Goal: Task Accomplishment & Management: Complete application form

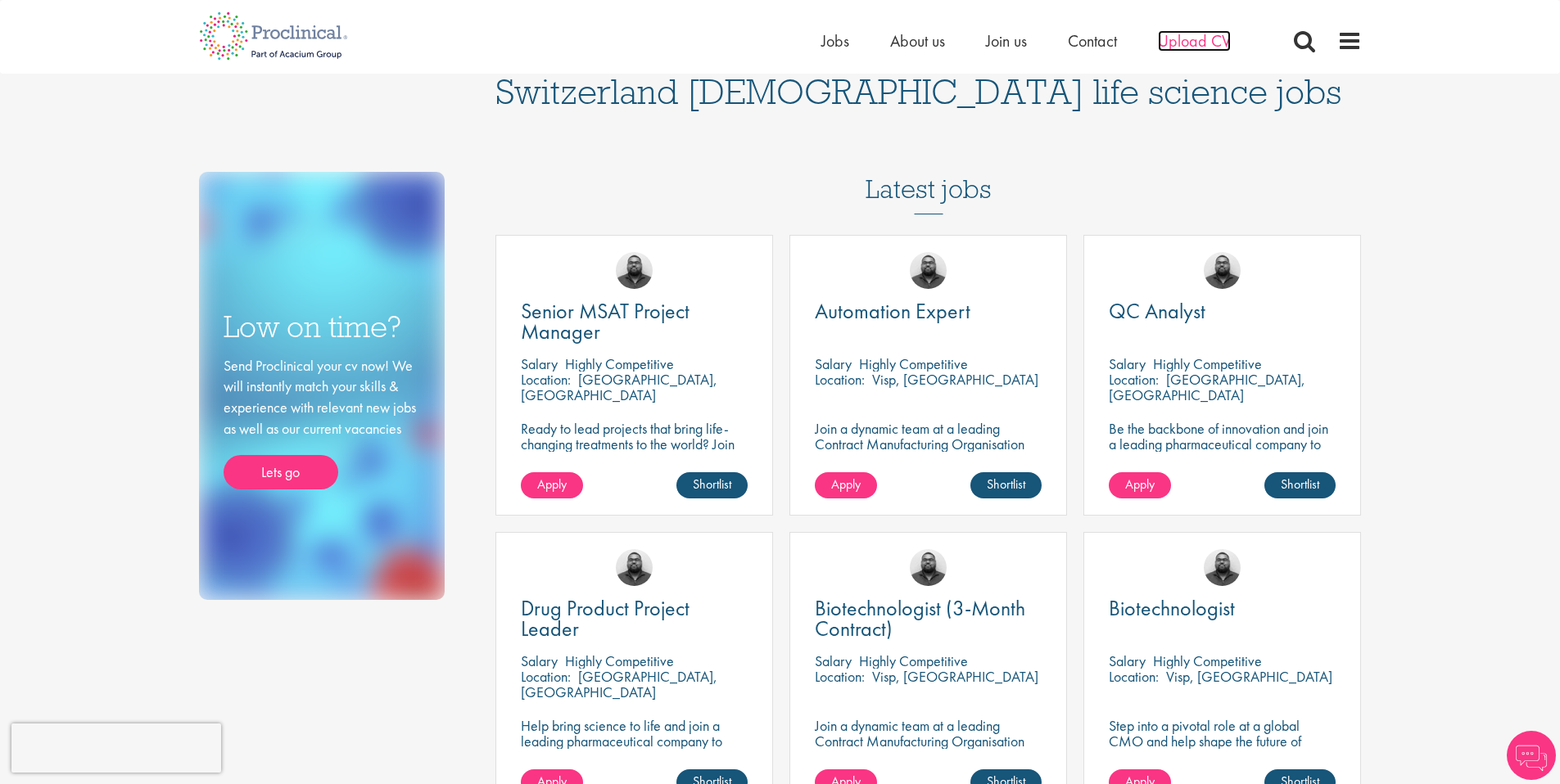
click at [1178, 45] on span "Upload CV" at bounding box center [1194, 41] width 73 height 21
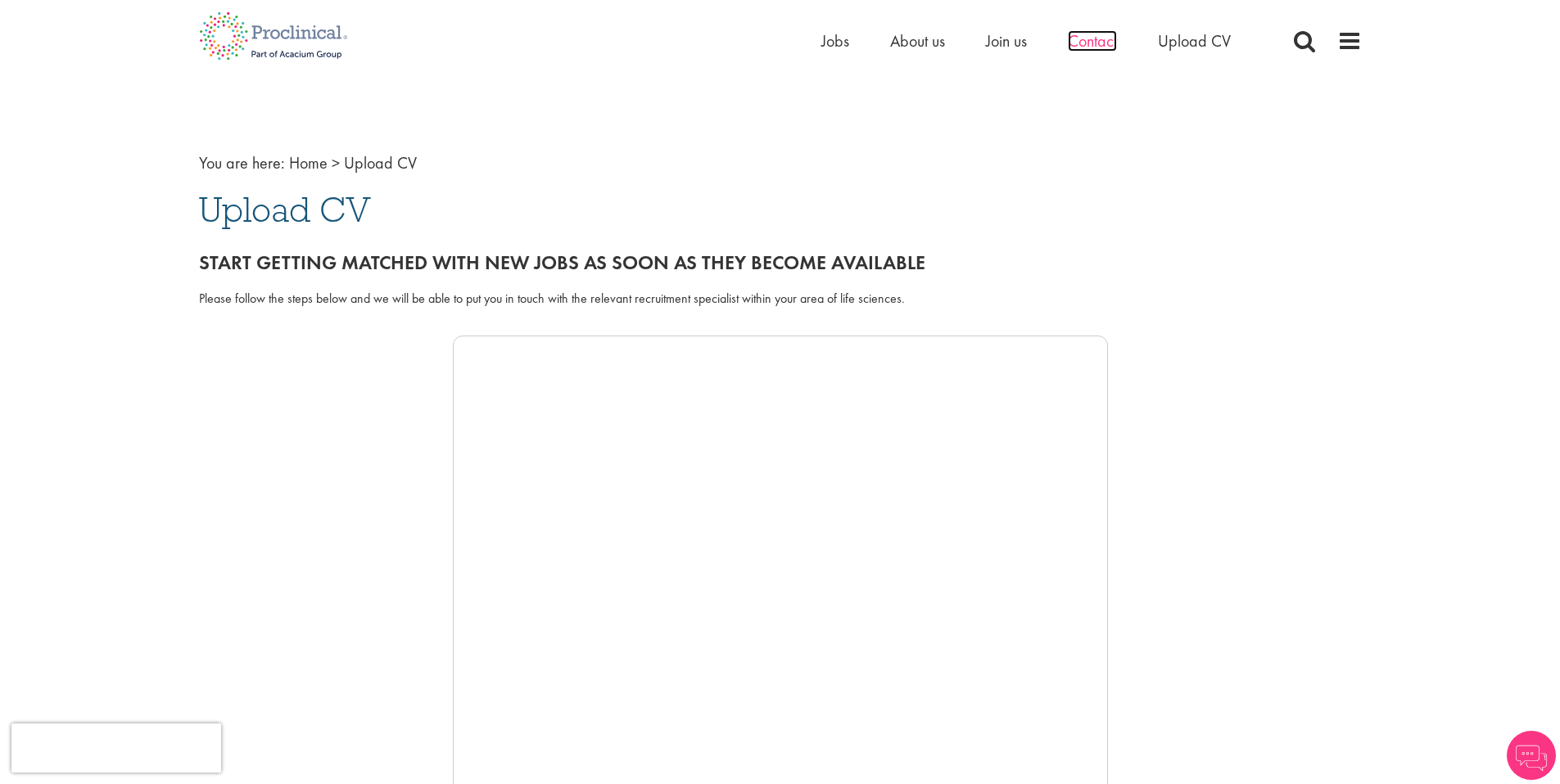
click at [1095, 37] on span "Contact" at bounding box center [1093, 41] width 49 height 21
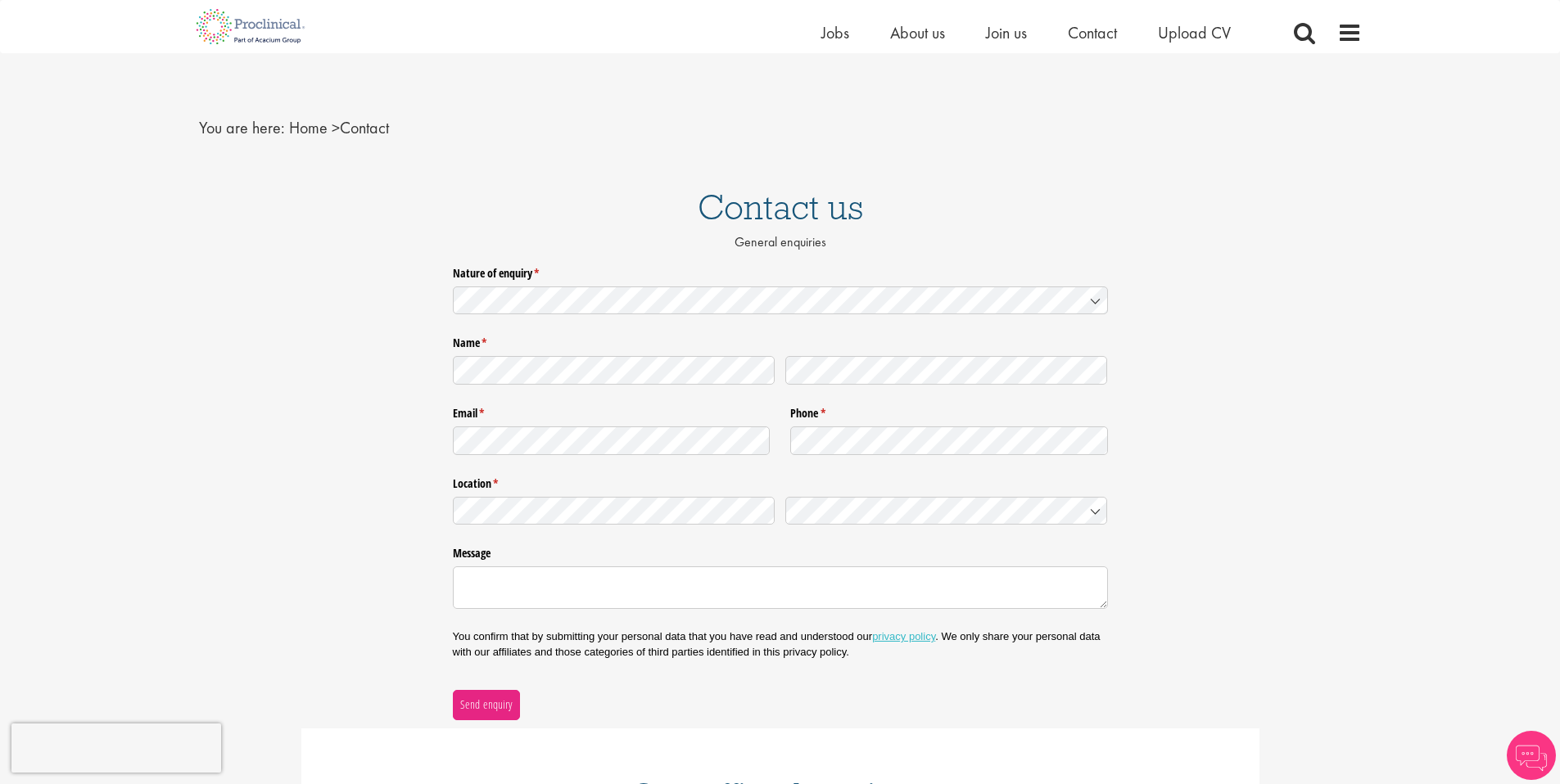
scroll to position [364, 0]
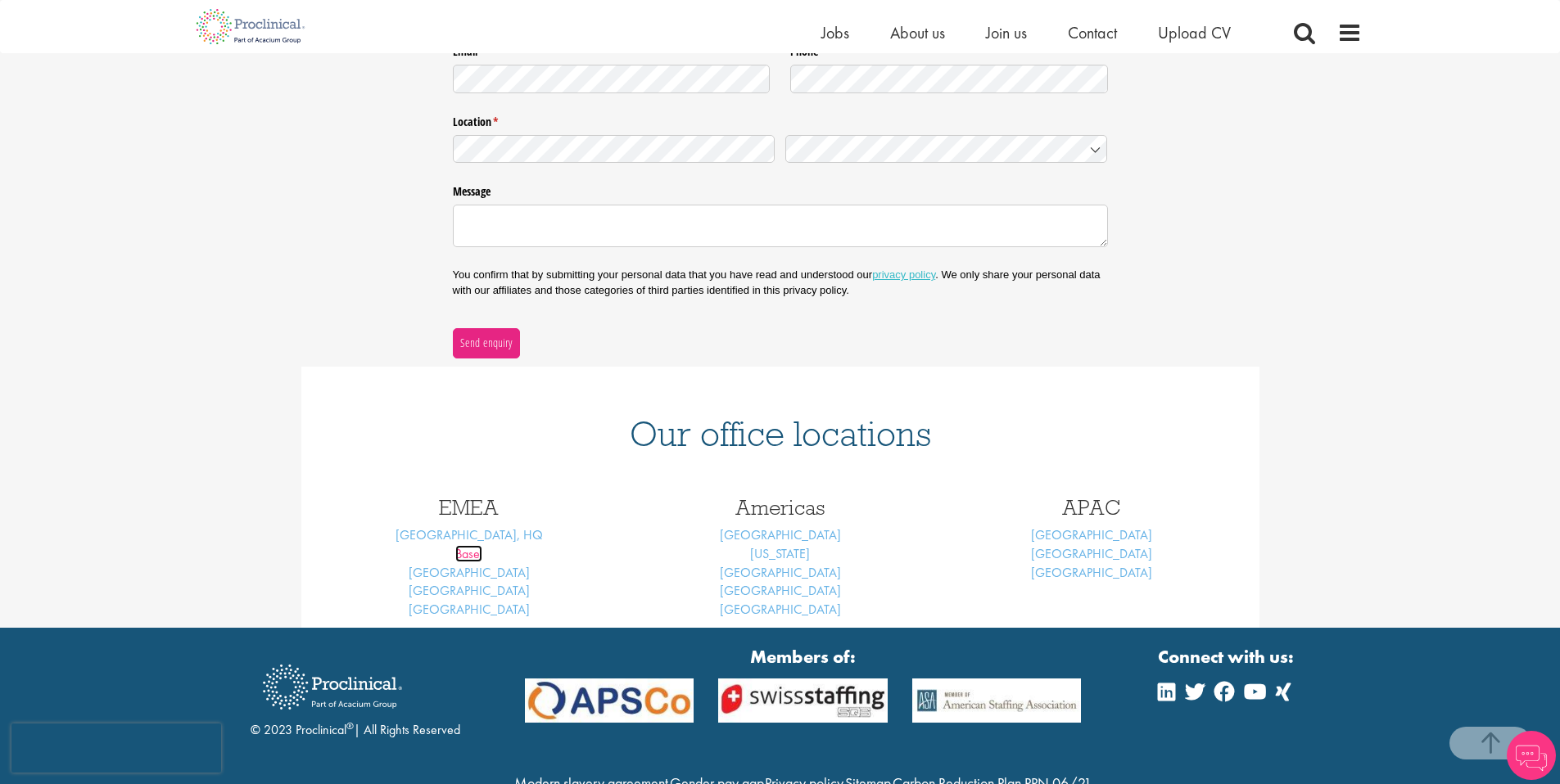
click at [476, 558] on link "Basel" at bounding box center [469, 554] width 27 height 17
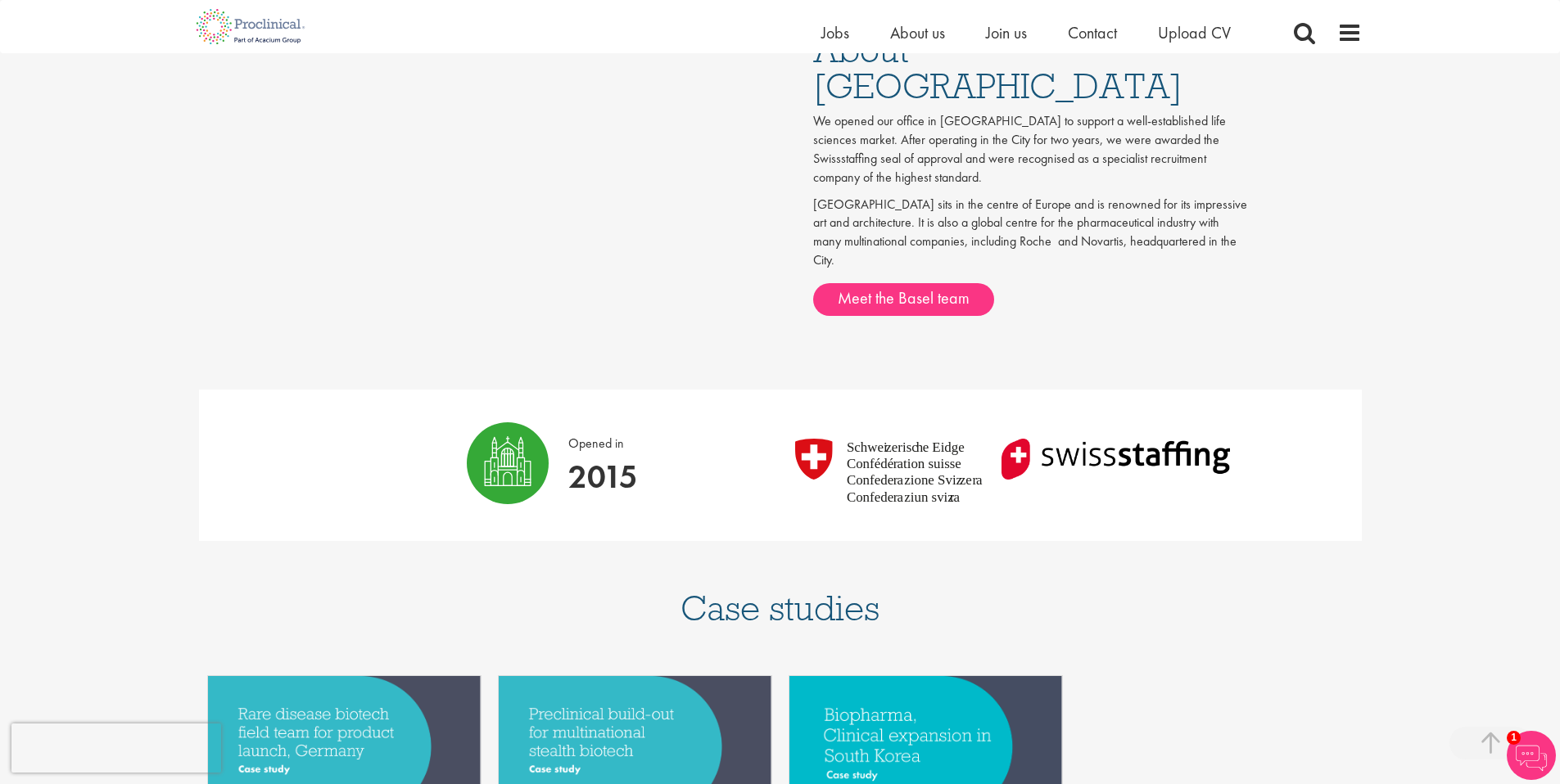
scroll to position [825, 0]
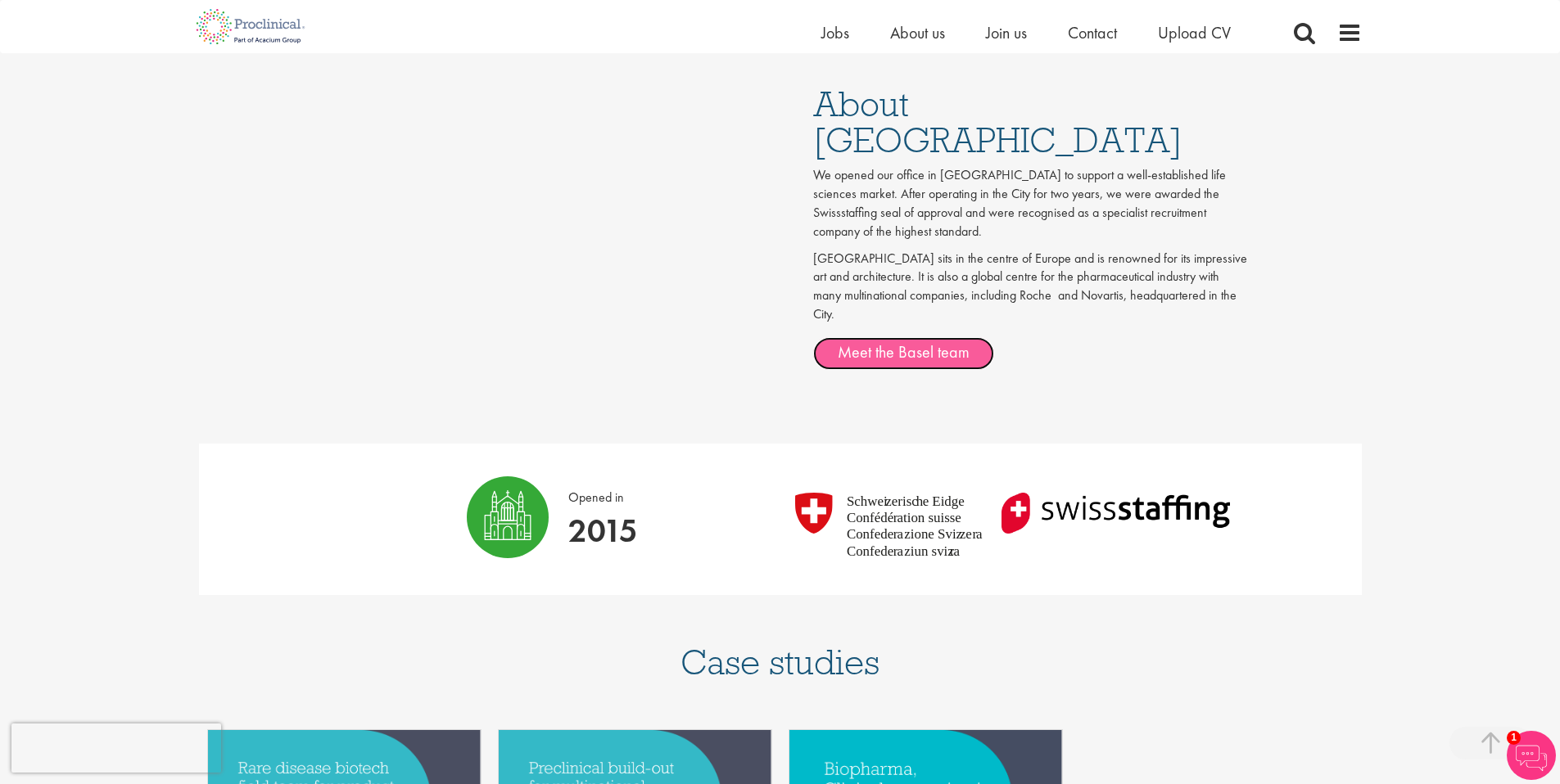
click at [890, 337] on link "Meet the Basel team" at bounding box center [904, 354] width 181 height 33
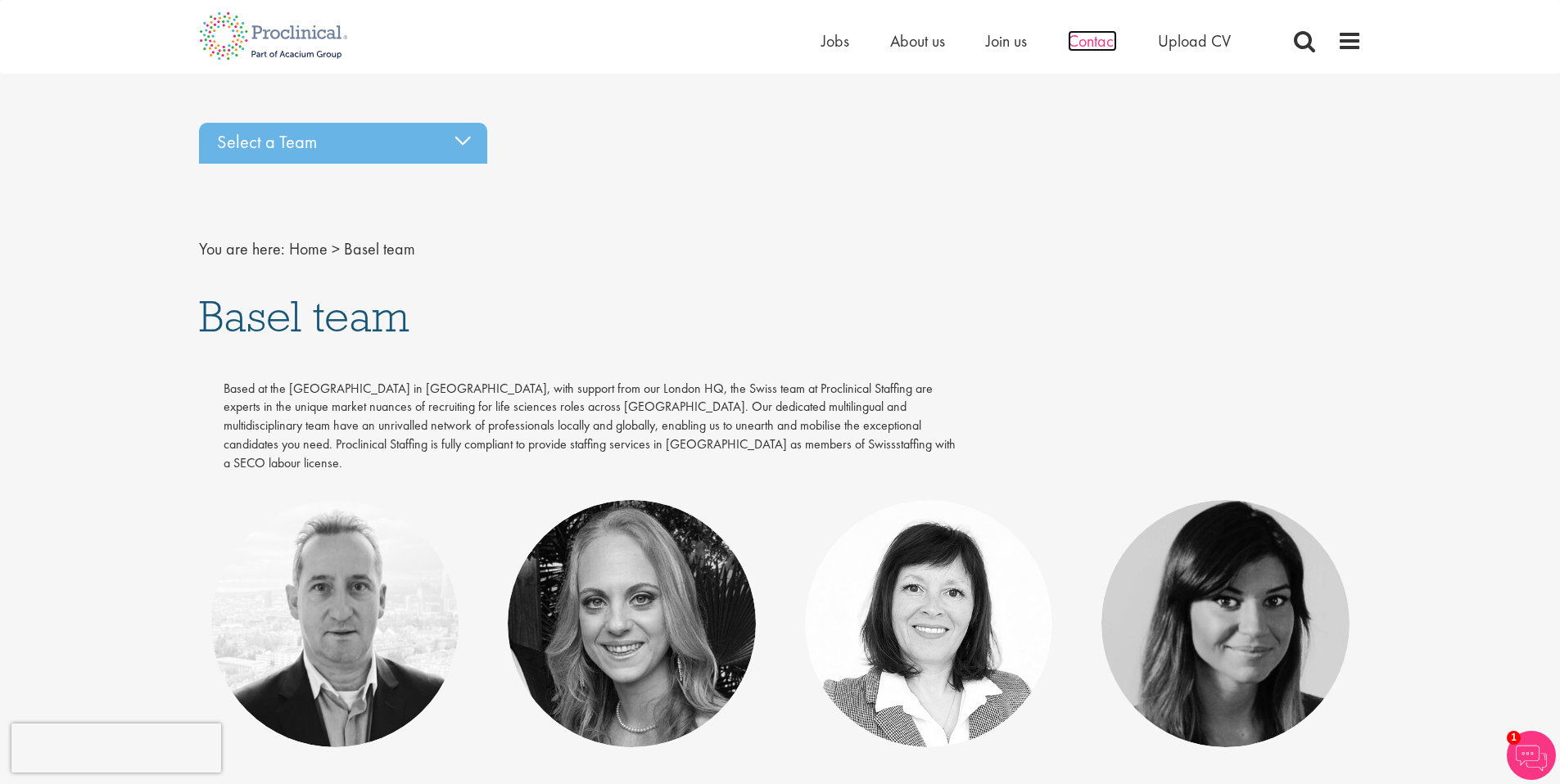
click at [1099, 45] on span "Contact" at bounding box center [1093, 41] width 49 height 21
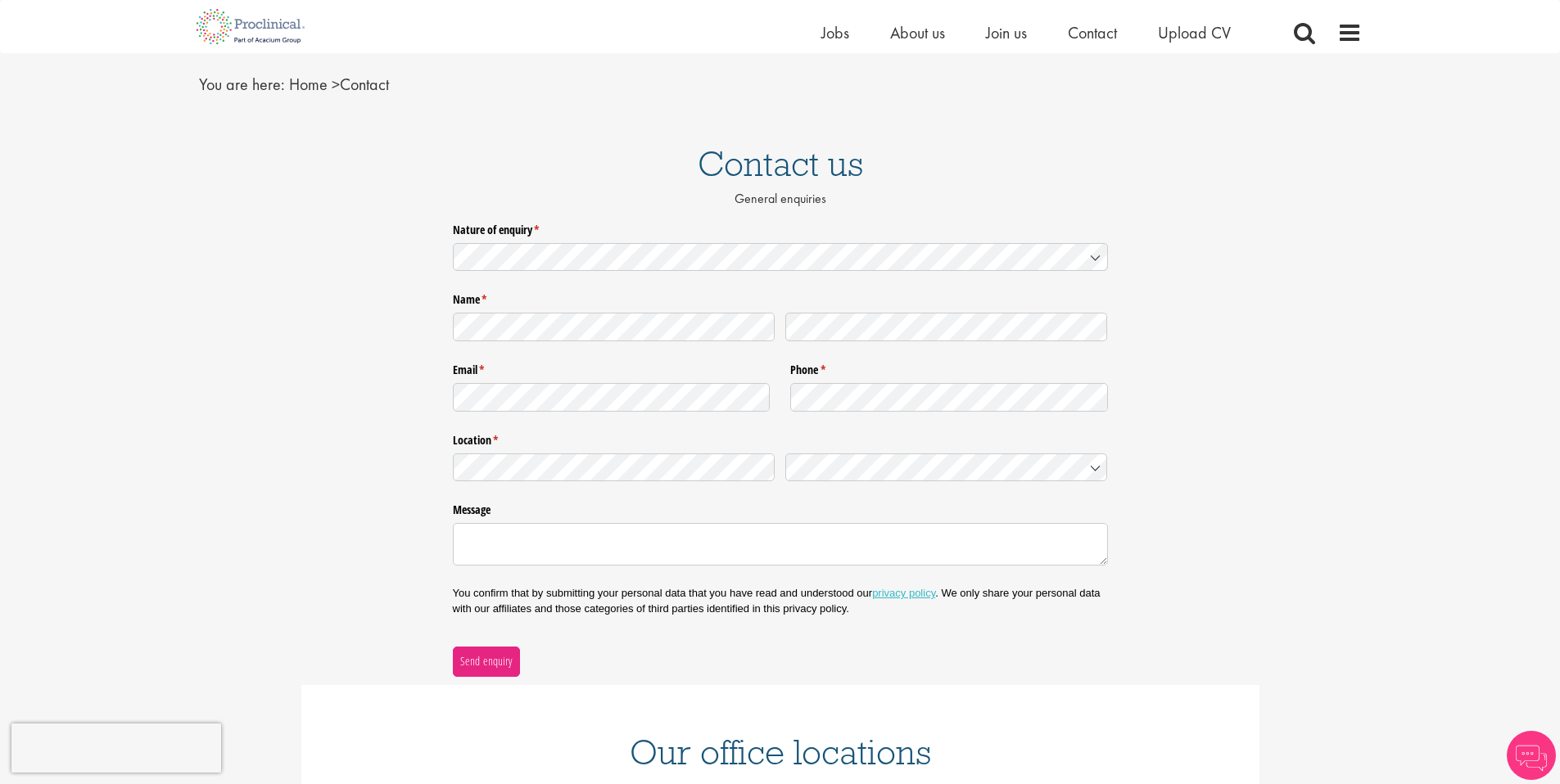
scroll to position [72, 0]
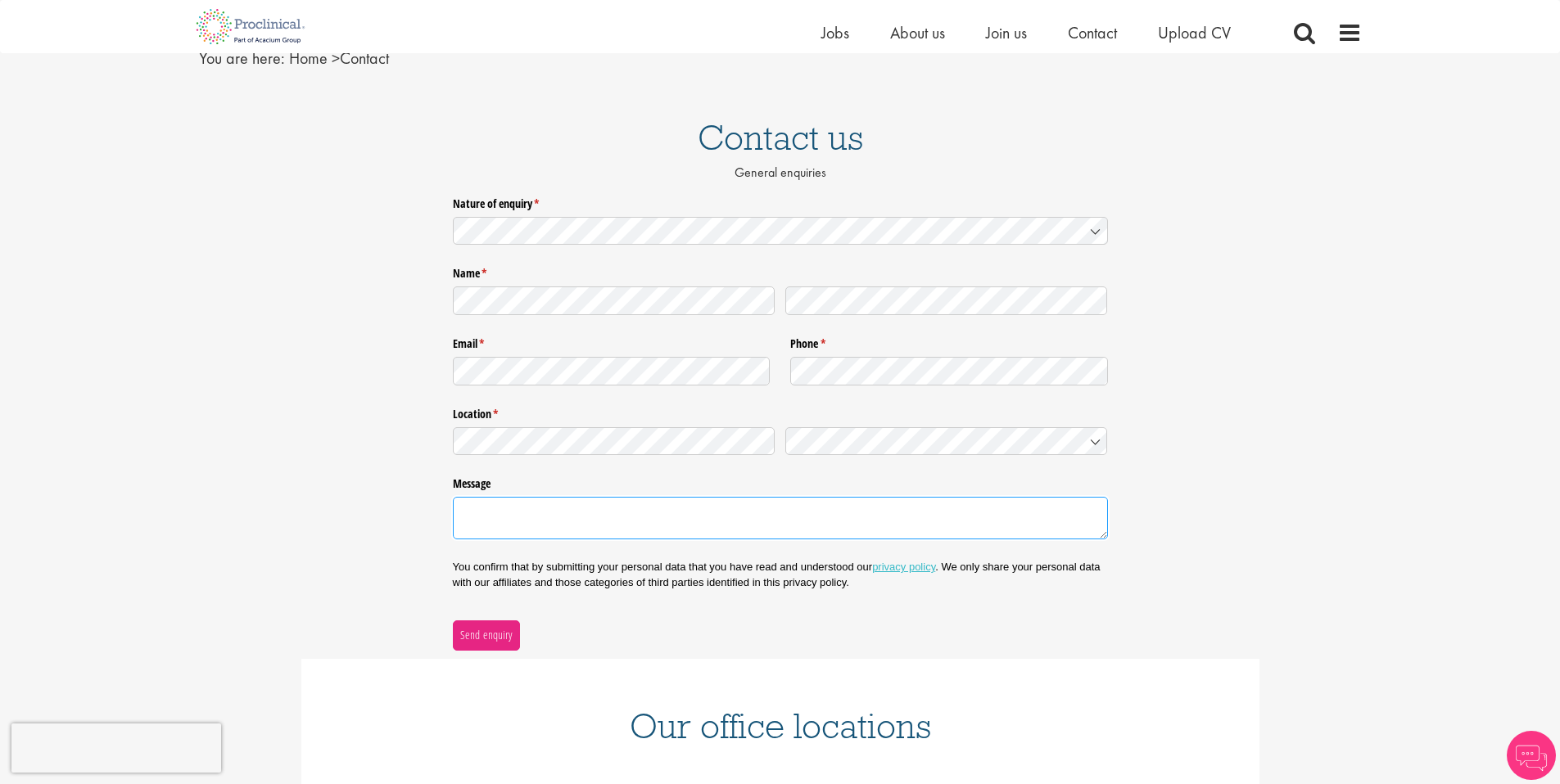
click at [688, 523] on textarea "Message" at bounding box center [780, 518] width 655 height 43
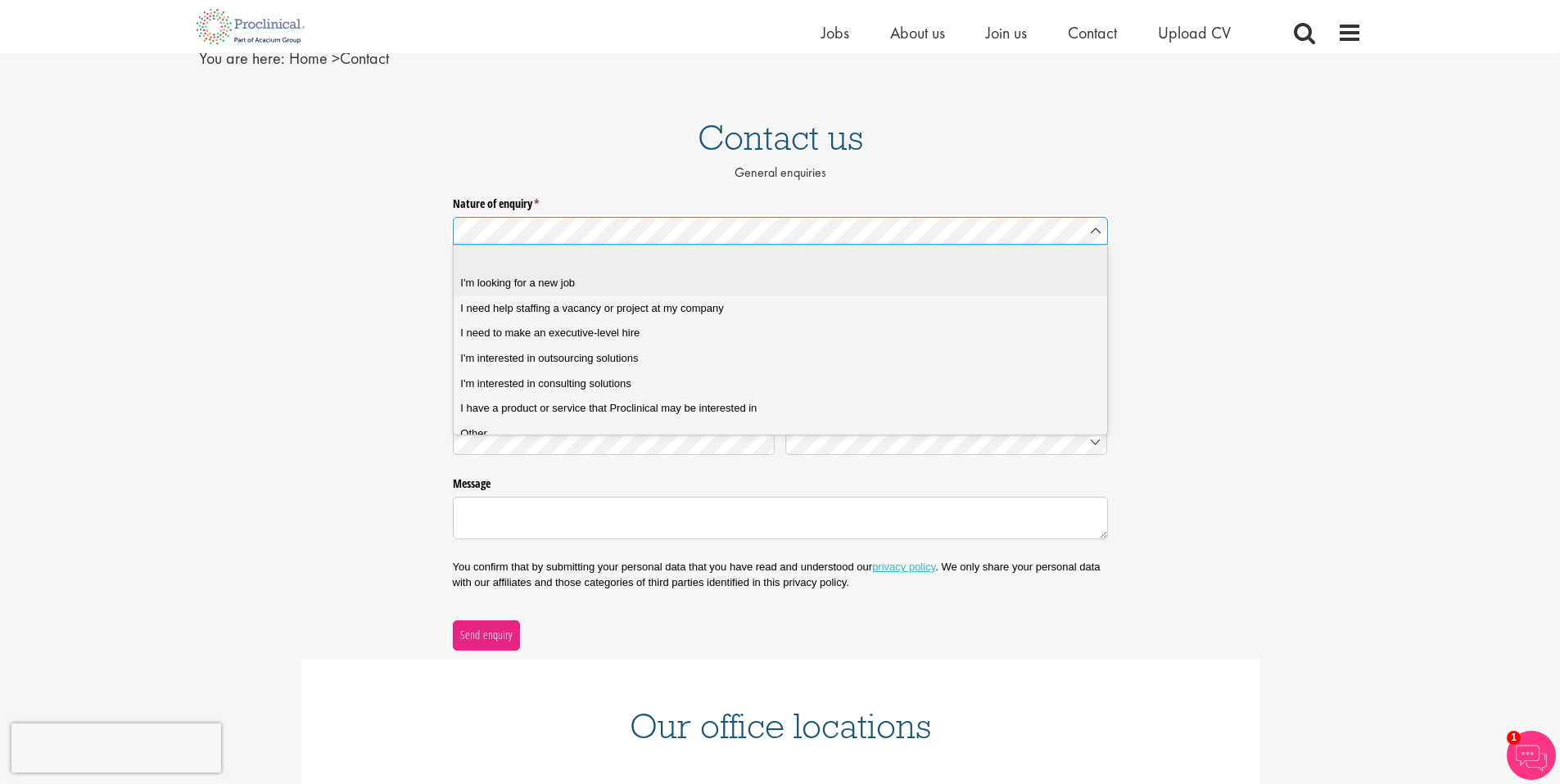
click at [554, 285] on span "I'm looking for a new job" at bounding box center [518, 283] width 114 height 15
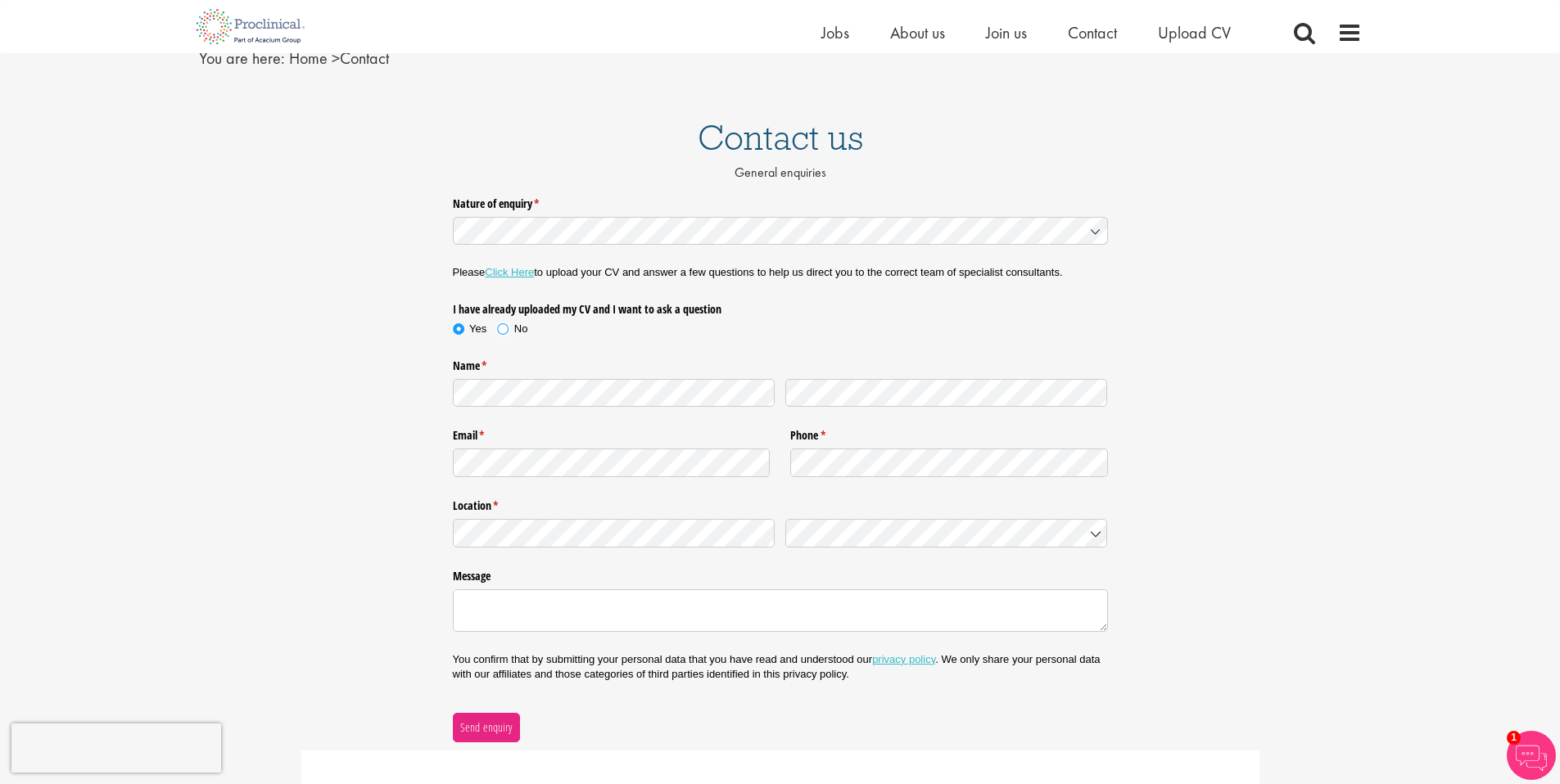
click at [504, 332] on span at bounding box center [502, 329] width 16 height 16
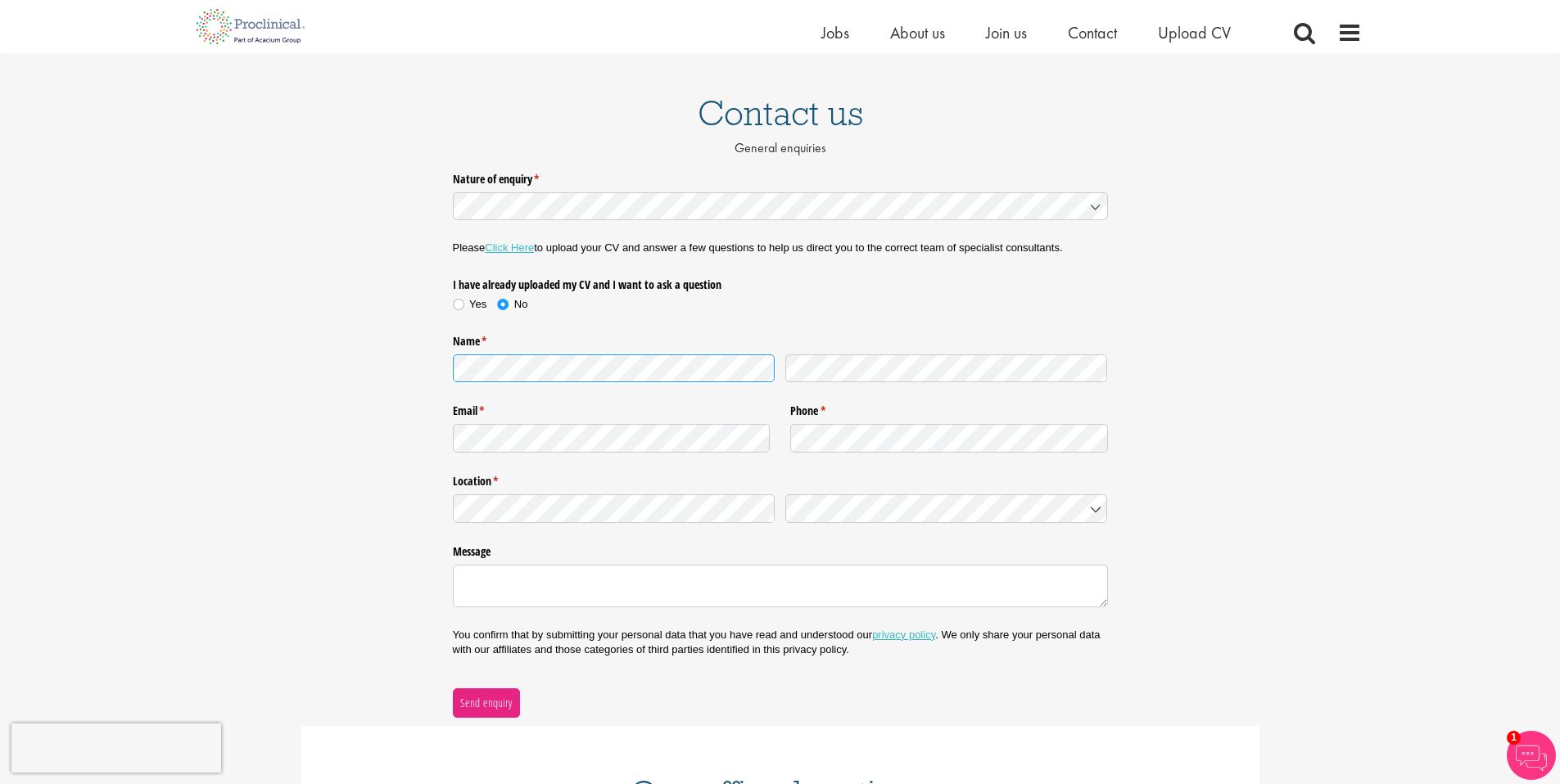
scroll to position [109, 0]
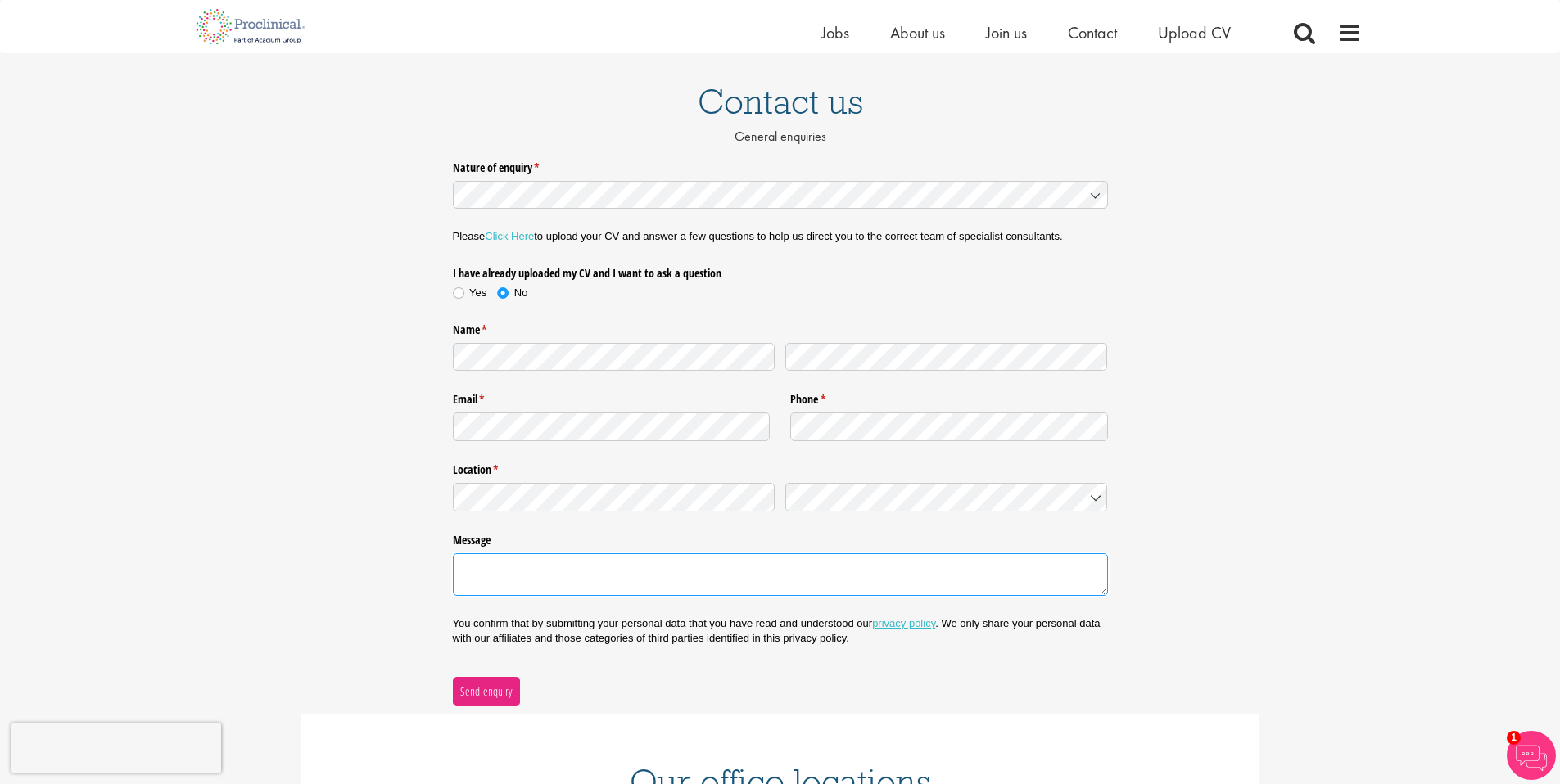
click at [650, 581] on textarea "Message" at bounding box center [780, 575] width 655 height 43
paste textarea "Hello, I am currently exploring new opportunities and would greatly value the H…"
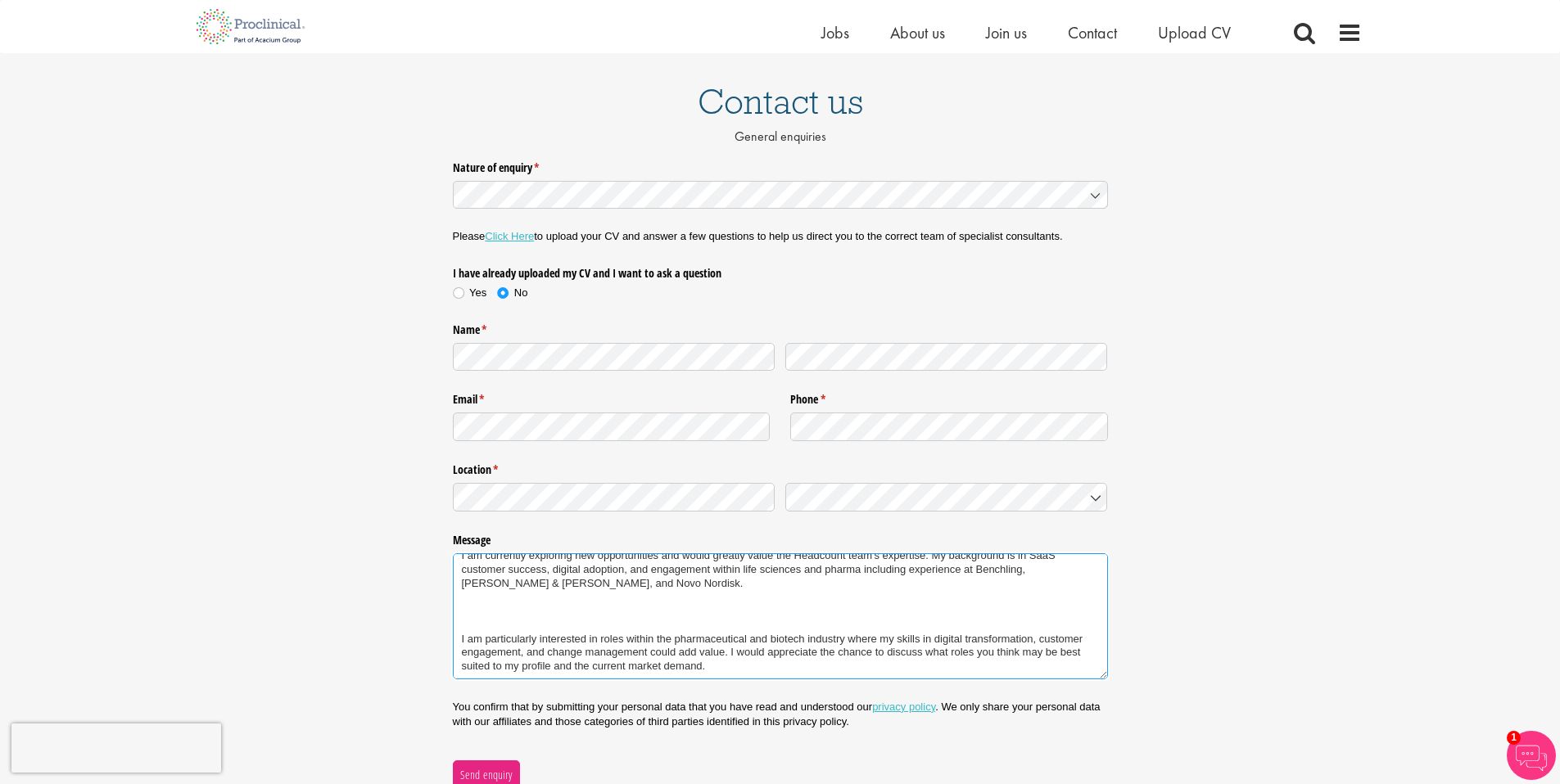
scroll to position [81, 0]
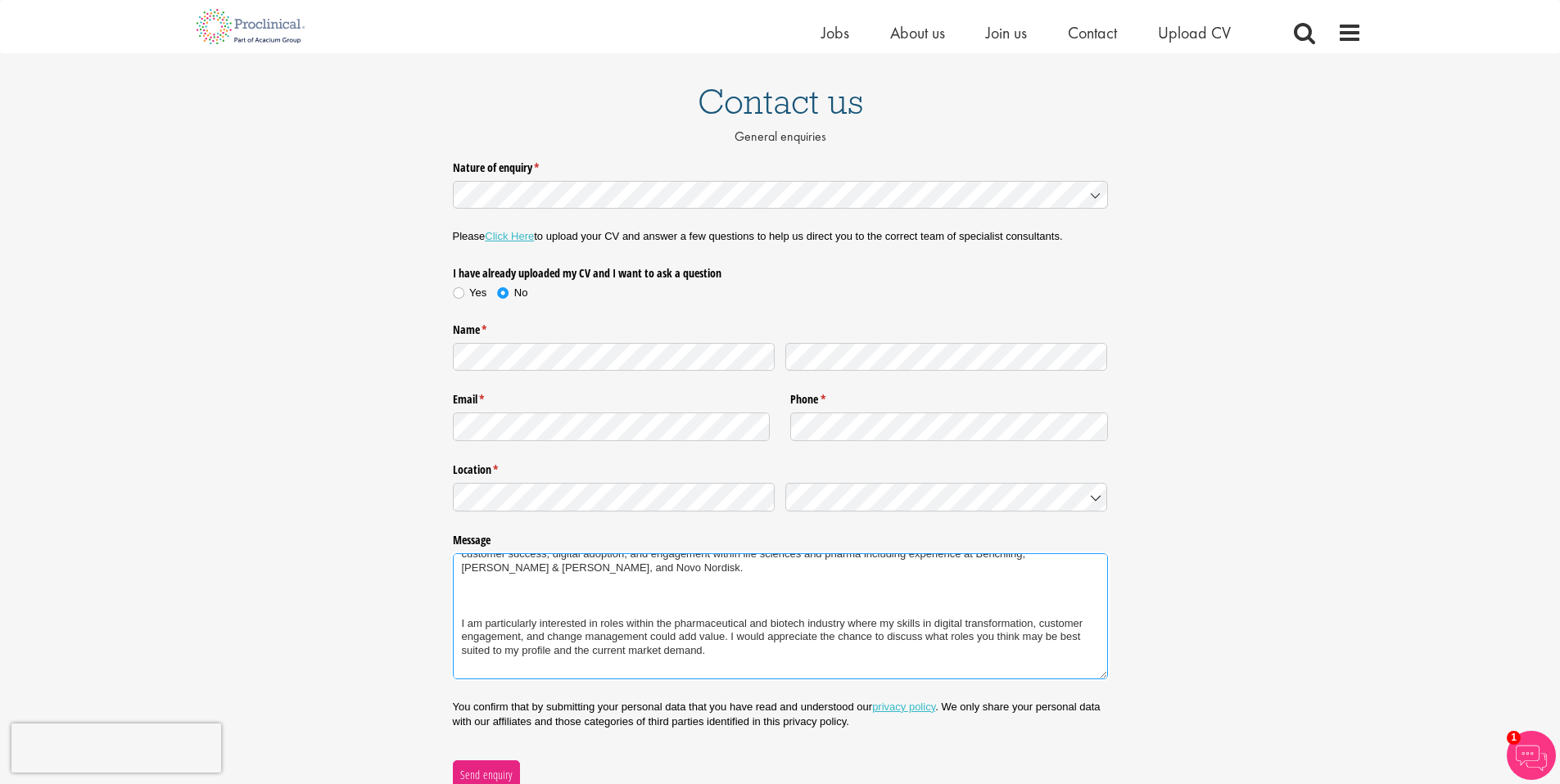
click at [498, 617] on textarea "Hello, I am currently exploring new opportunities and would greatly value the H…" at bounding box center [780, 616] width 655 height 126
click at [458, 627] on textarea "Hello, I am currently exploring new opportunities and would greatly value the H…" at bounding box center [780, 616] width 655 height 126
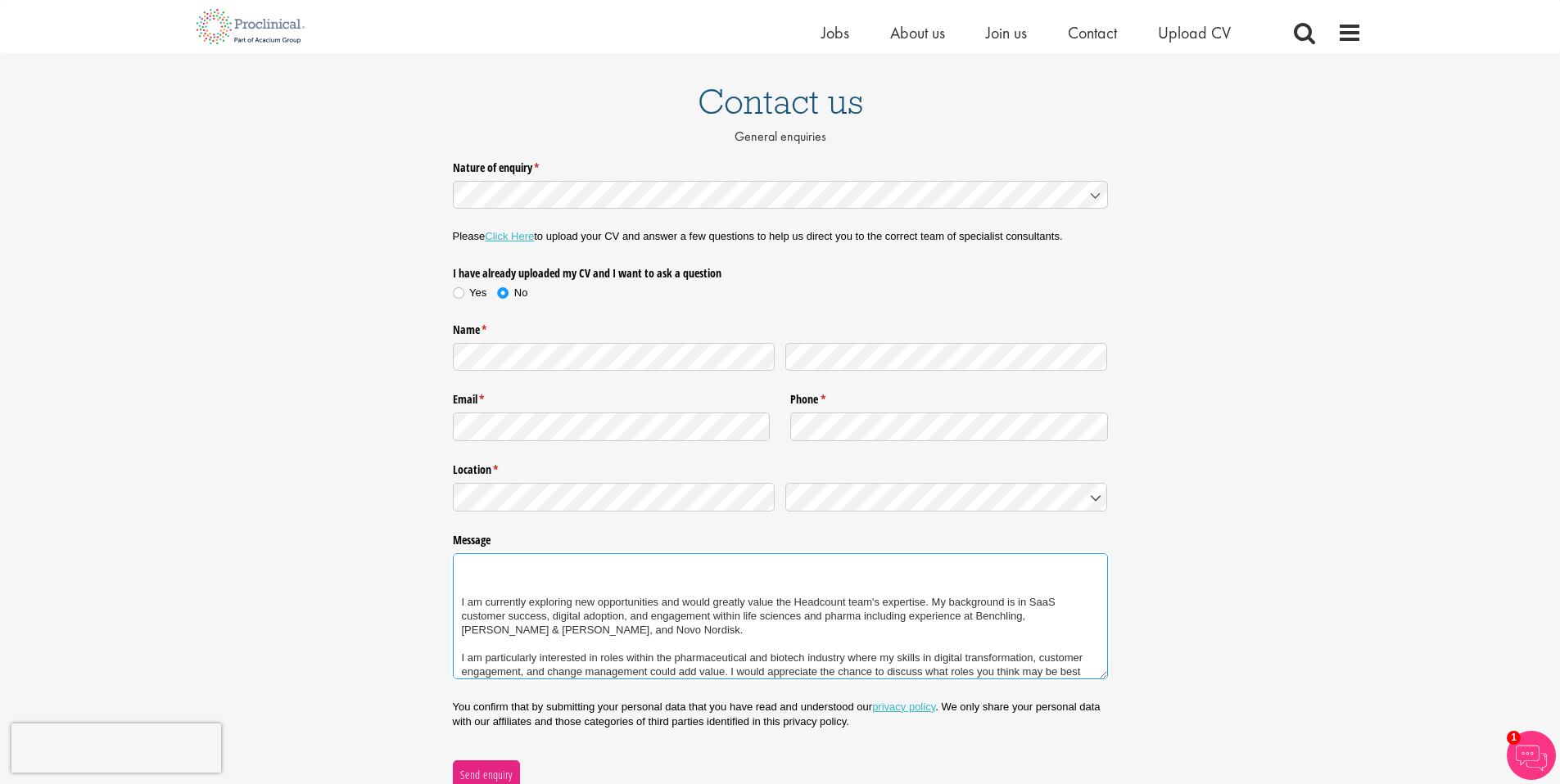
scroll to position [29, 0]
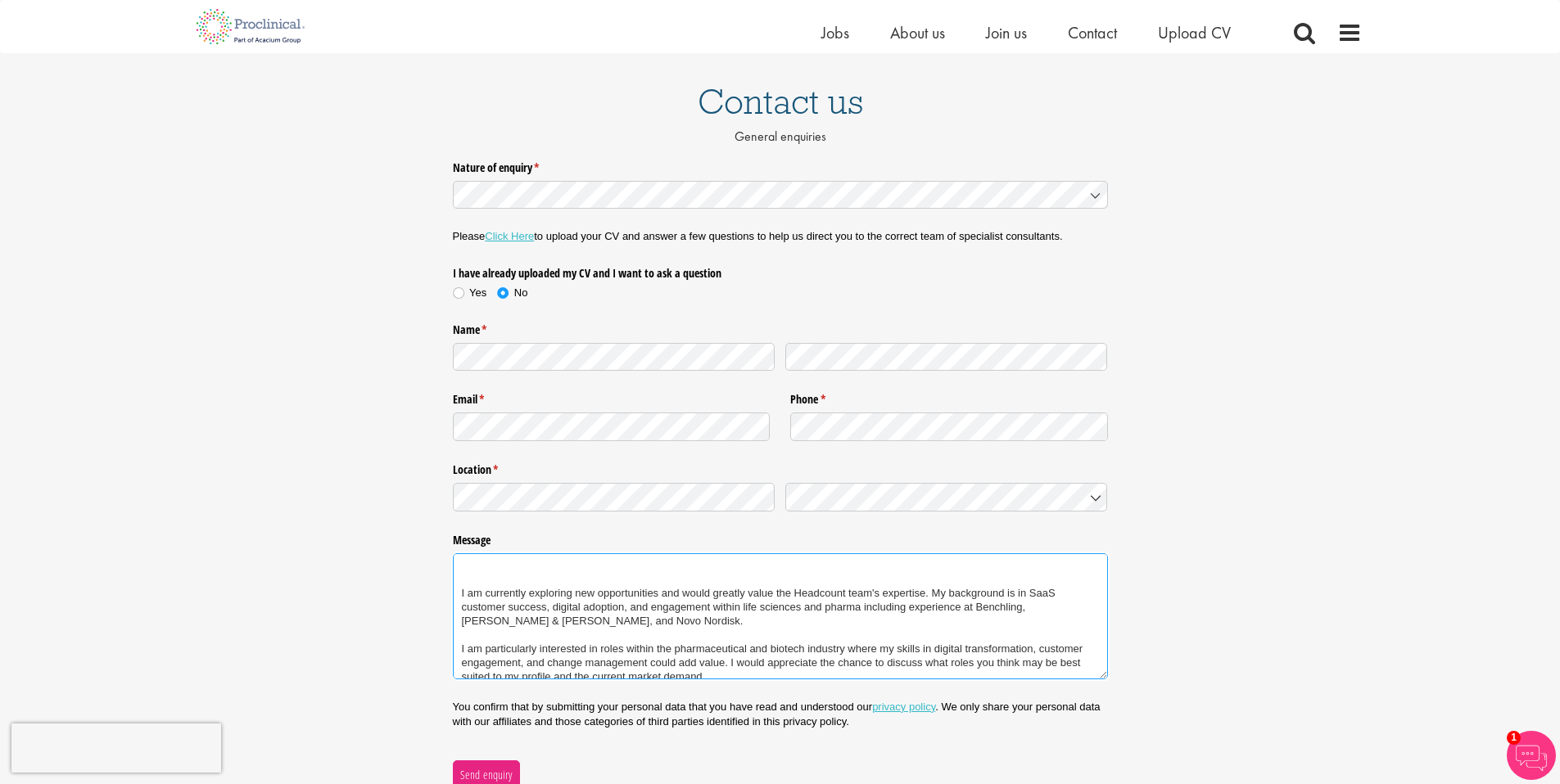
click at [595, 646] on textarea "Hello, I am currently exploring new opportunities and would greatly value the H…" at bounding box center [780, 616] width 655 height 126
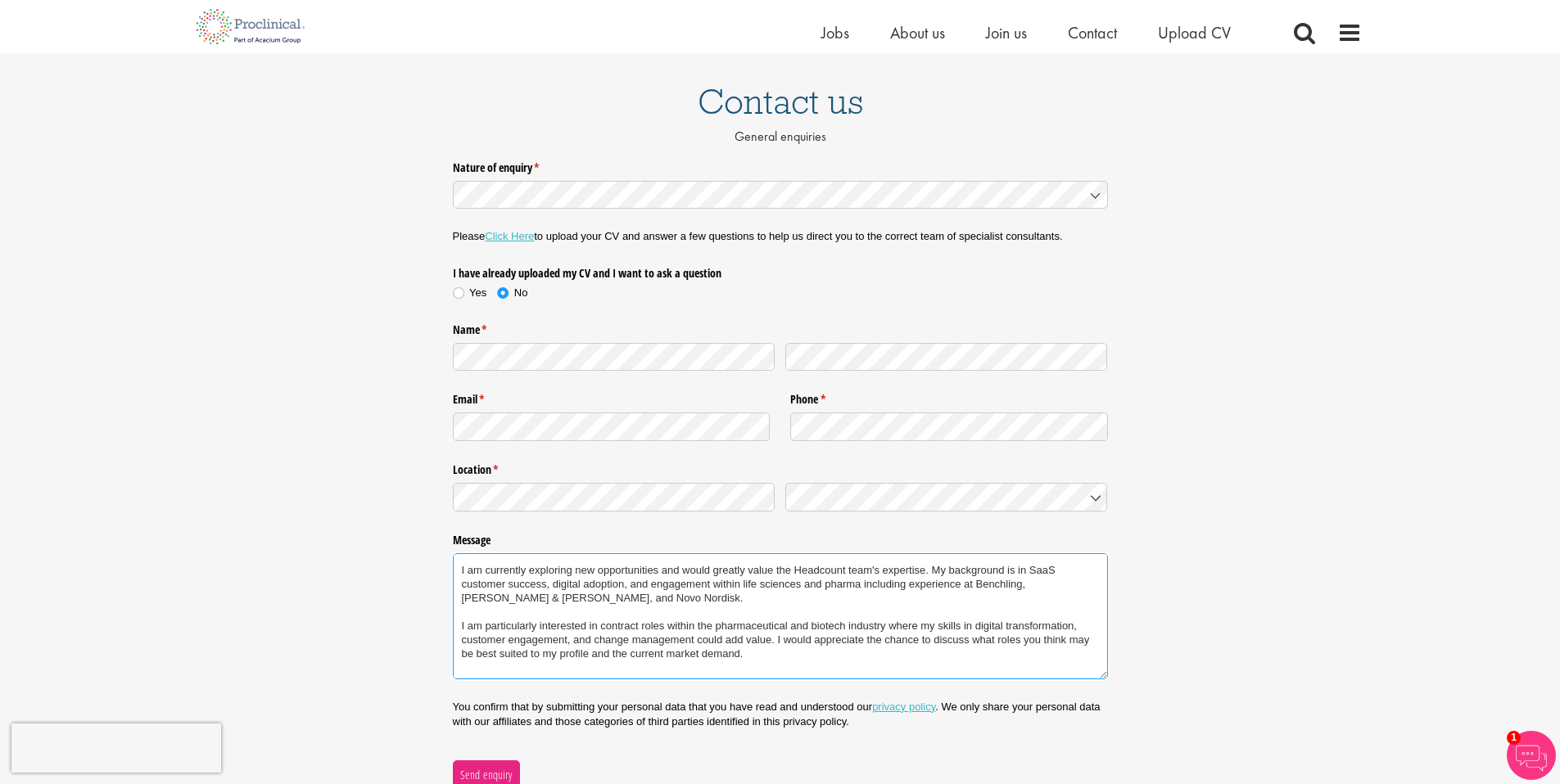
scroll to position [52, 0]
drag, startPoint x: 793, startPoint y: 625, endPoint x: 887, endPoint y: 622, distance: 94.0
click at [889, 624] on textarea "Hello, I am currently exploring new opportunities and would greatly value the H…" at bounding box center [780, 616] width 655 height 126
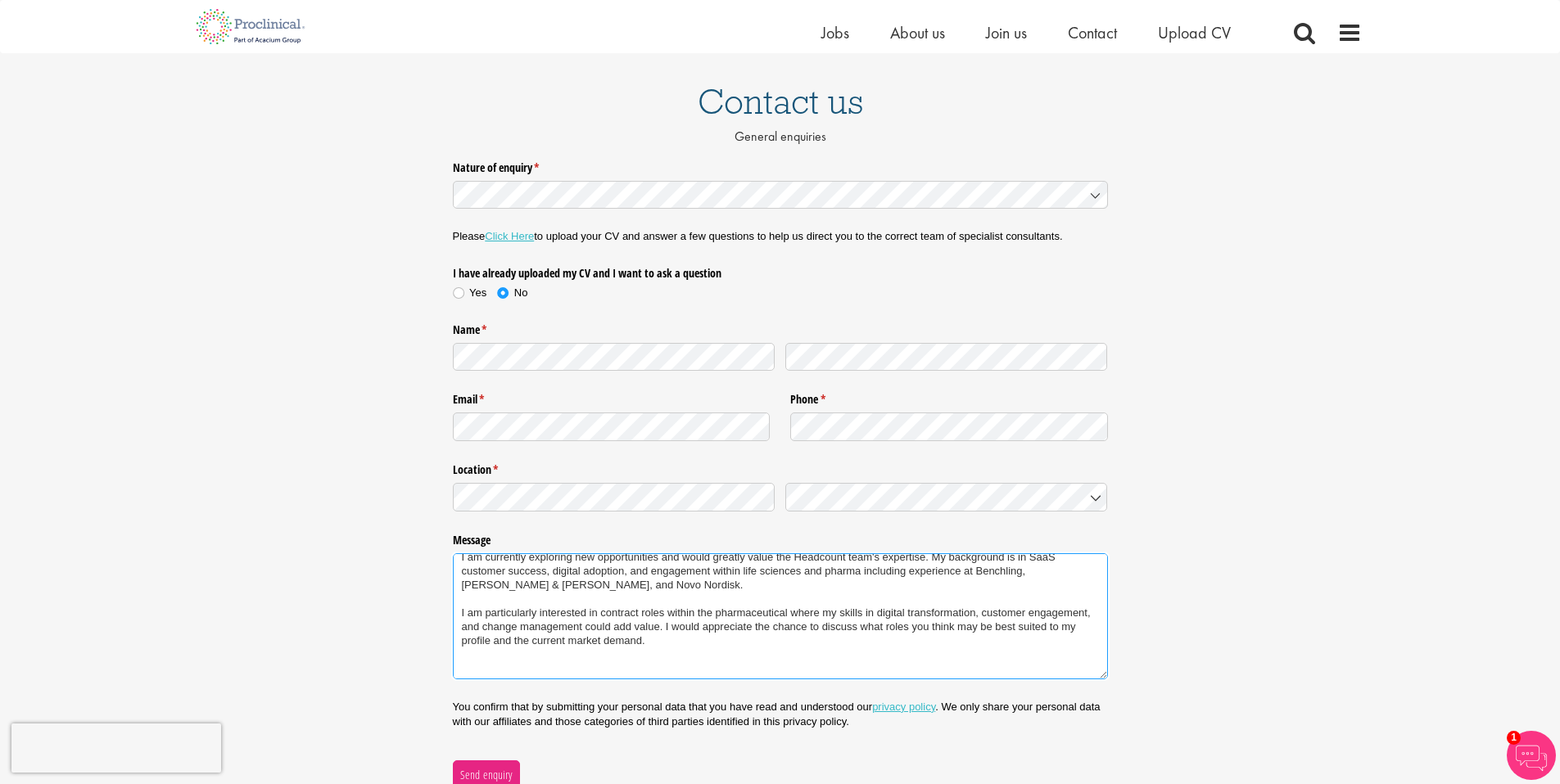
scroll to position [71, 0]
click at [525, 625] on textarea "Hello, I am currently exploring new opportunities and would greatly value the H…" at bounding box center [780, 616] width 655 height 126
click at [1026, 608] on textarea "Hello, I am currently exploring new opportunities and would greatly value the H…" at bounding box center [780, 616] width 655 height 126
click at [521, 622] on textarea "Hello, I am currently exploring new opportunities and would greatly value the H…" at bounding box center [780, 616] width 655 height 126
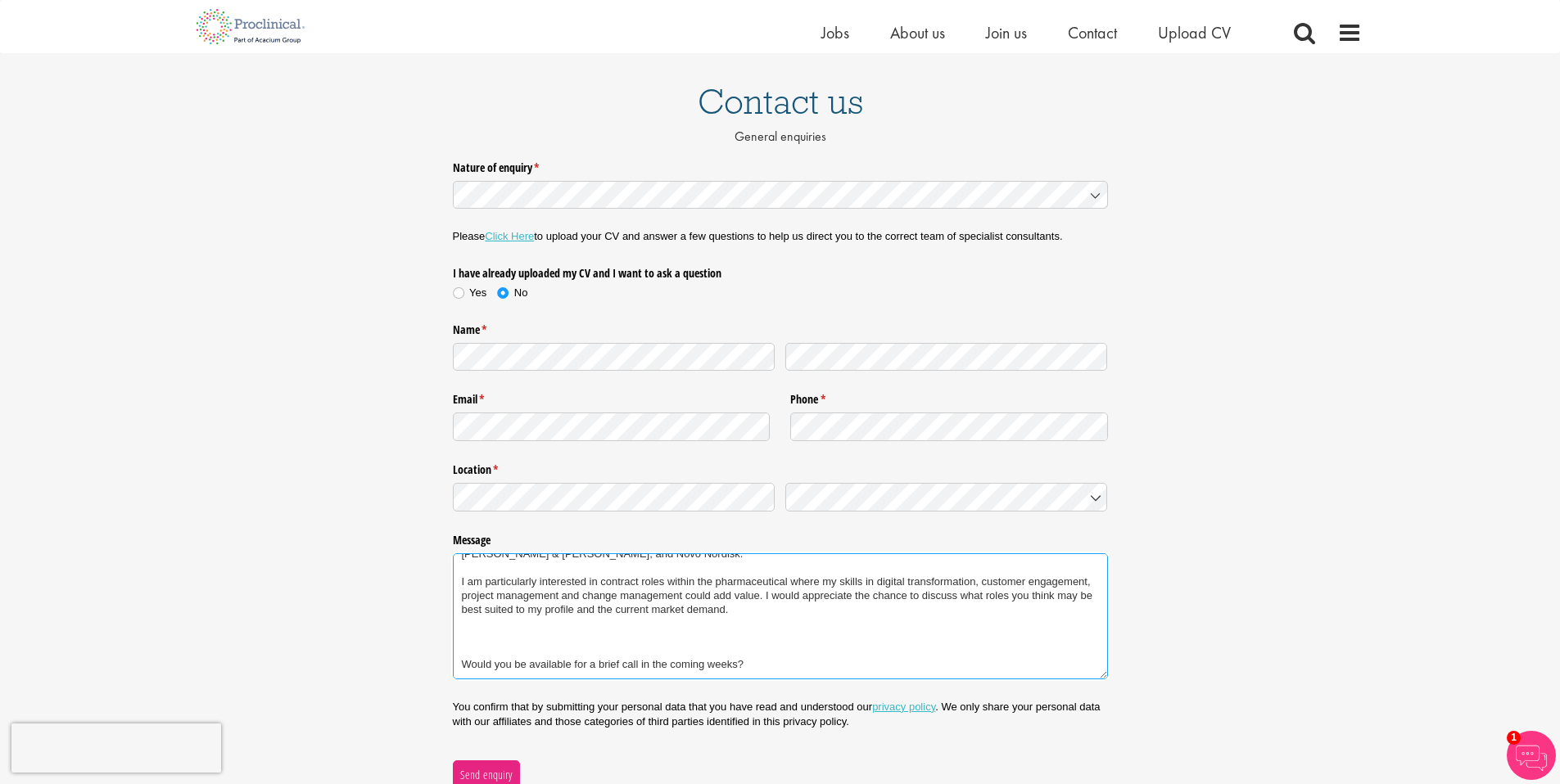
scroll to position [102, 0]
click at [493, 636] on textarea "Hello, I am currently exploring new opportunities and would greatly value the H…" at bounding box center [780, 616] width 655 height 126
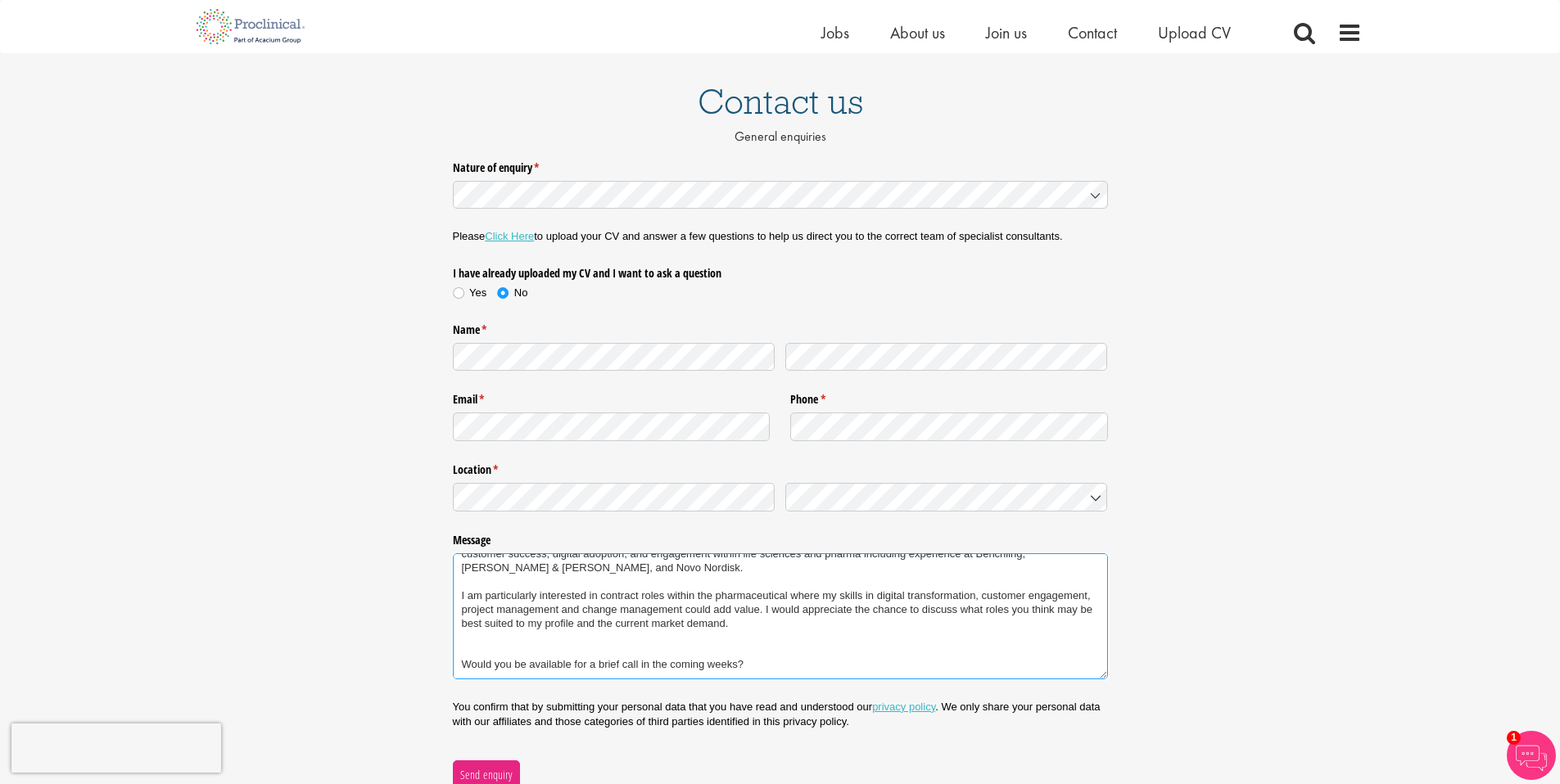
click at [462, 655] on textarea "Hello, I am currently exploring new opportunities and would greatly value the H…" at bounding box center [780, 616] width 655 height 126
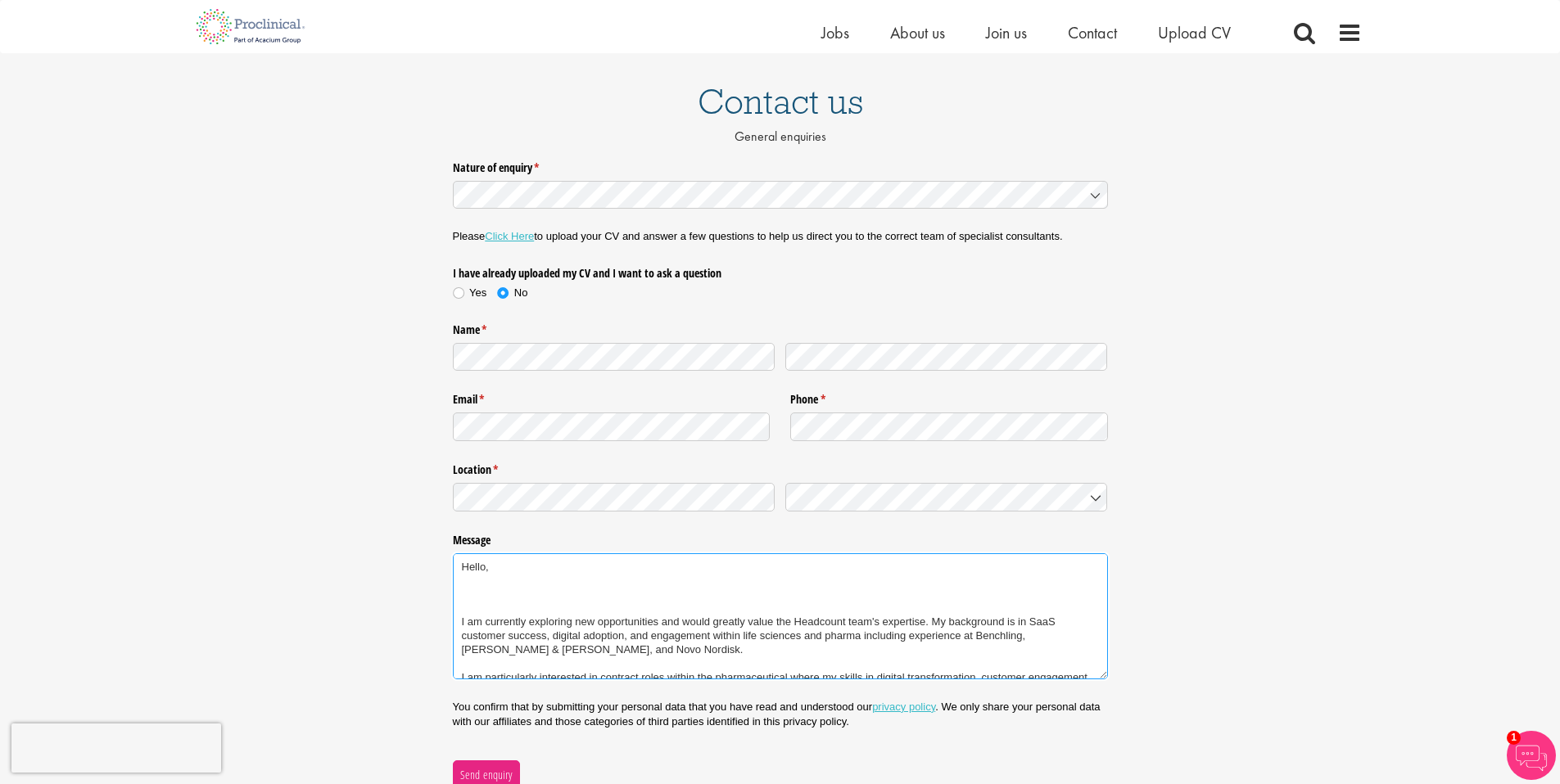
scroll to position [39, 0]
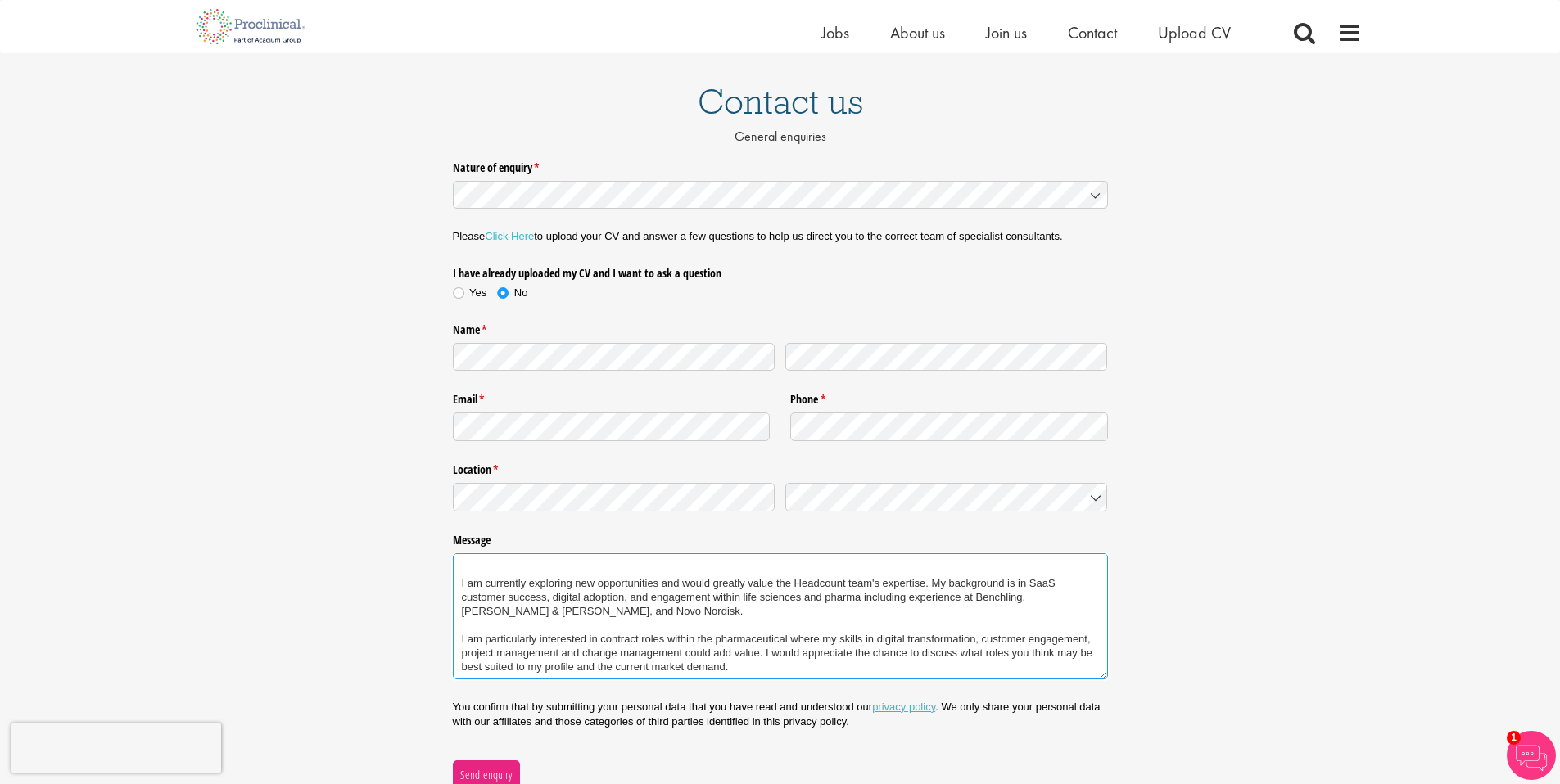
click at [460, 587] on textarea "Hello, I am currently exploring new opportunities and would greatly value the H…" at bounding box center [780, 616] width 655 height 126
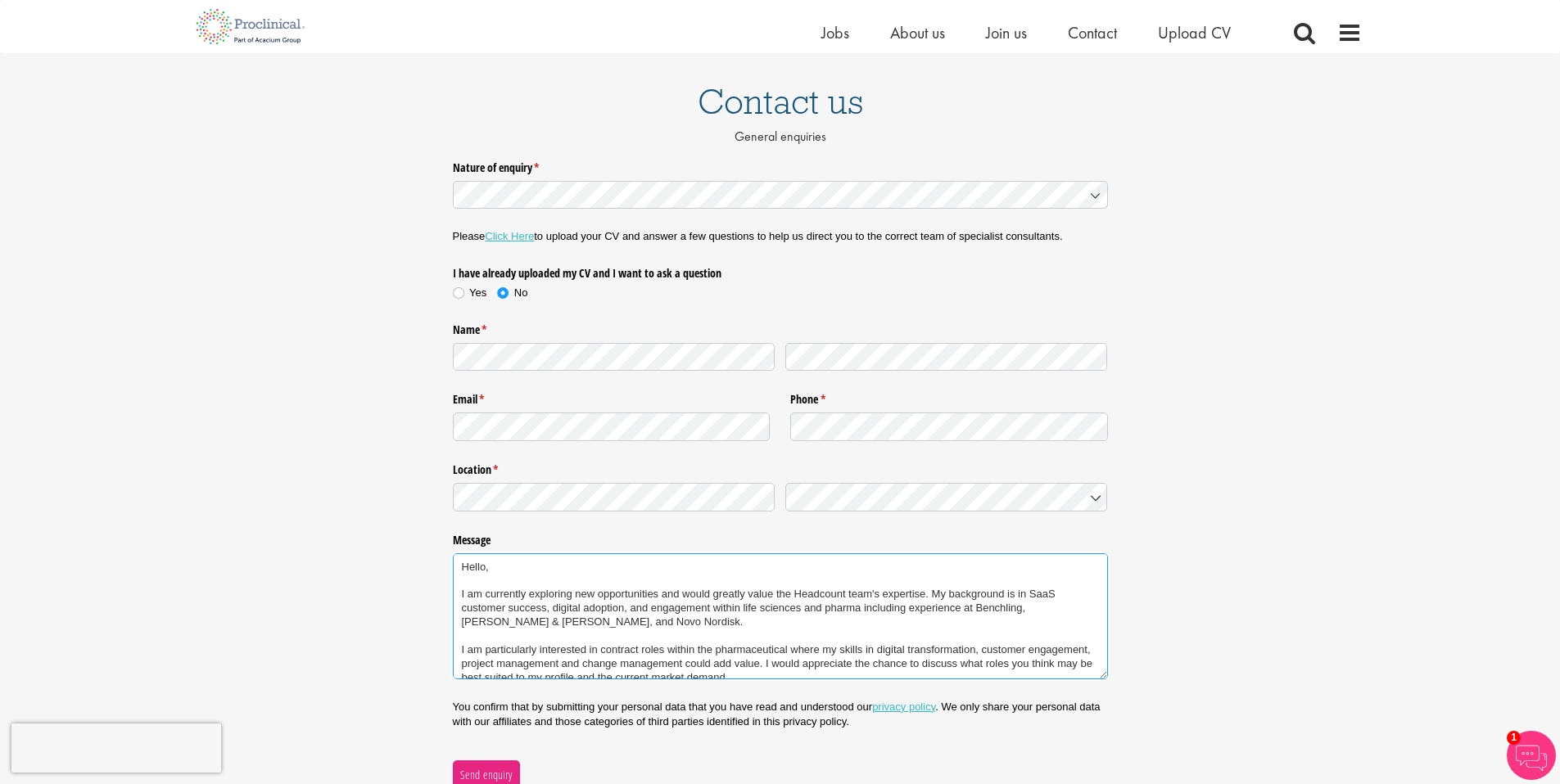
drag, startPoint x: 794, startPoint y: 595, endPoint x: 849, endPoint y: 586, distance: 55.7
click at [849, 590] on textarea "Hello, I am currently exploring new opportunities and would greatly value the H…" at bounding box center [780, 616] width 655 height 126
click at [730, 629] on textarea "Hello, I am currently exploring new opportunities and would greatly value the P…" at bounding box center [780, 616] width 655 height 126
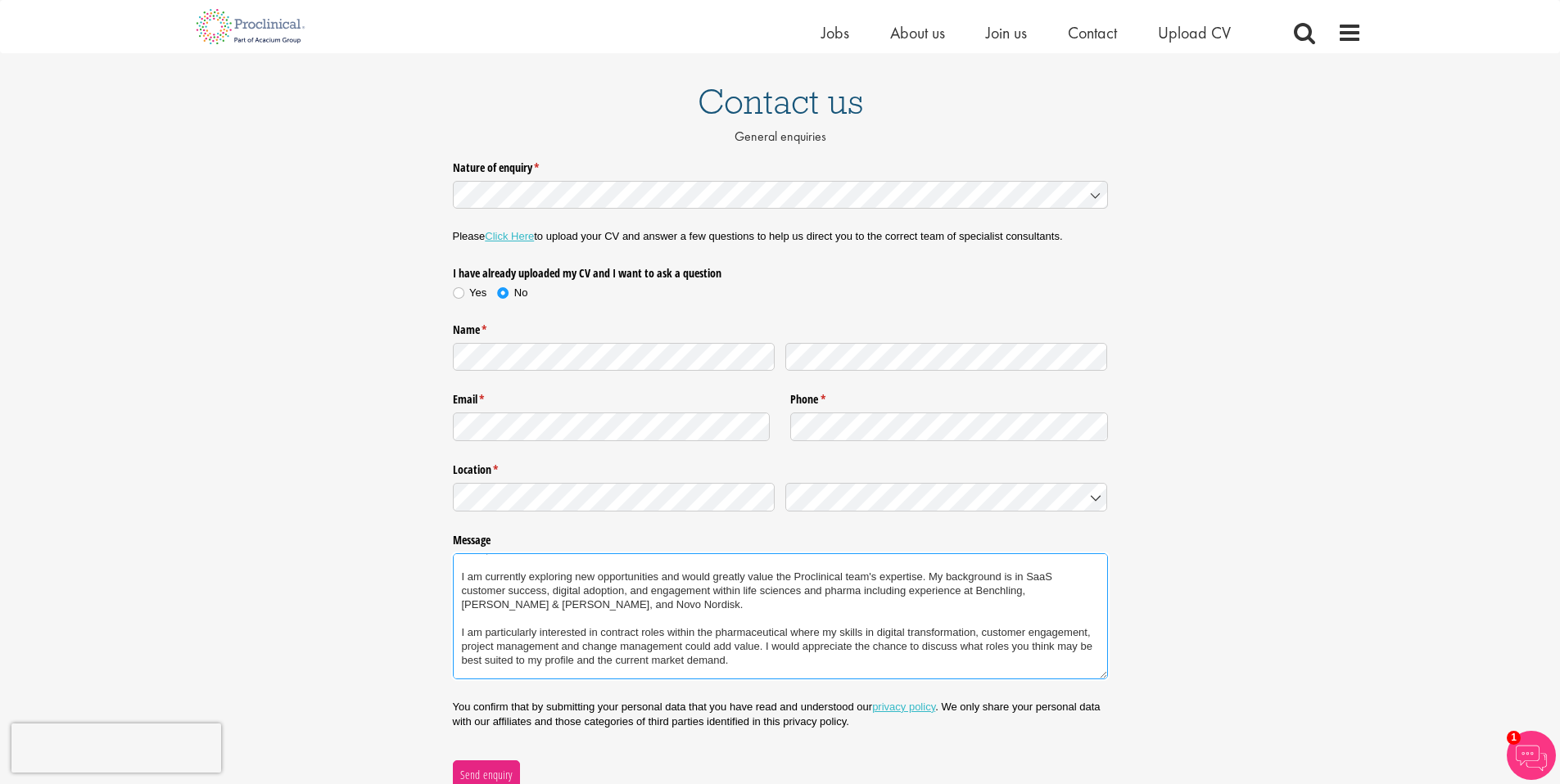
scroll to position [18, 0]
click at [632, 593] on textarea "Hello, I am currently exploring new opportunities and would greatly value the P…" at bounding box center [780, 616] width 655 height 126
drag, startPoint x: 554, startPoint y: 592, endPoint x: 625, endPoint y: 592, distance: 71.0
click at [625, 592] on textarea "Hello, I am currently exploring new opportunities and would greatly value the P…" at bounding box center [780, 616] width 655 height 126
click at [618, 602] on textarea "Hello, I am currently exploring new opportunities and would greatly value the P…" at bounding box center [780, 616] width 655 height 126
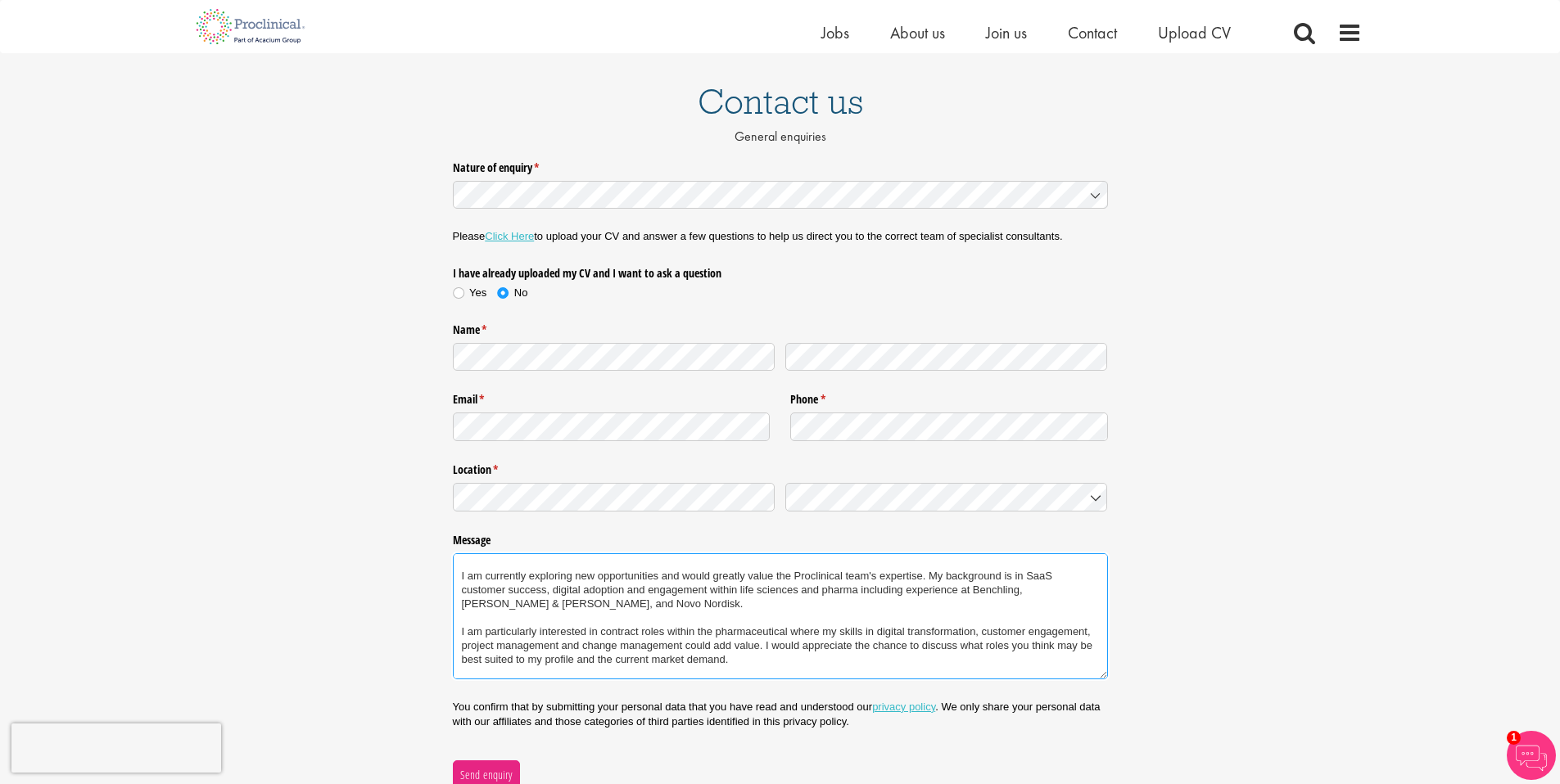
drag, startPoint x: 585, startPoint y: 593, endPoint x: 623, endPoint y: 592, distance: 38.0
click at [623, 595] on textarea "Hello, I am currently exploring new opportunities and would greatly value the P…" at bounding box center [780, 616] width 655 height 126
drag, startPoint x: 648, startPoint y: 593, endPoint x: 519, endPoint y: 599, distance: 129.1
click at [519, 599] on textarea "Hello, I am currently exploring new opportunities and would greatly value the P…" at bounding box center [780, 616] width 655 height 126
click at [931, 577] on textarea "Hello, I am currently exploring new opportunities and would greatly value the P…" at bounding box center [780, 616] width 655 height 126
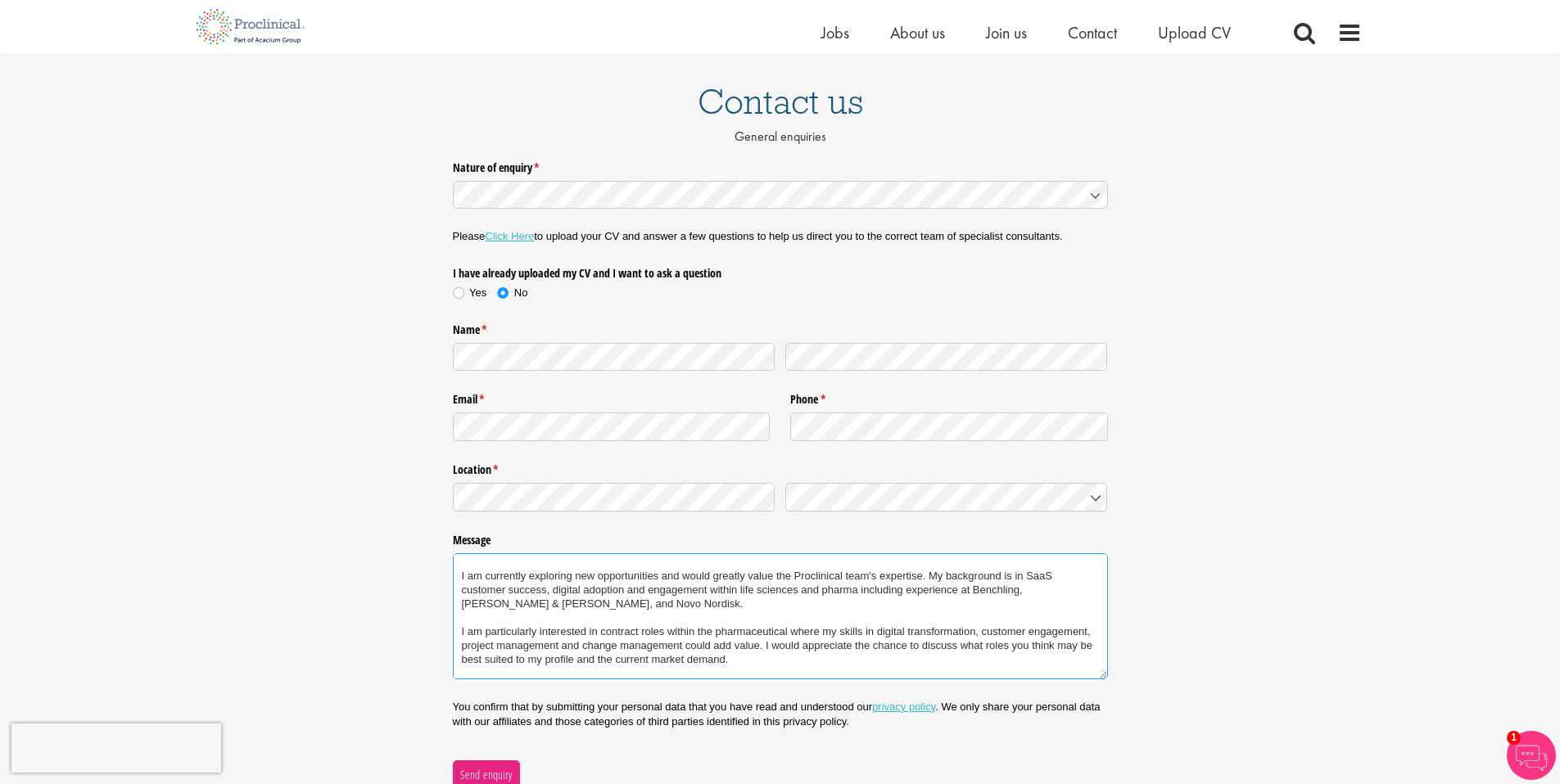
click at [462, 646] on textarea "Hello, I am currently exploring new opportunities and would greatly value the P…" at bounding box center [780, 616] width 655 height 126
type textarea "Hello, I am currently exploring new opportunities and would greatly value the P…"
